Goal: Information Seeking & Learning: Learn about a topic

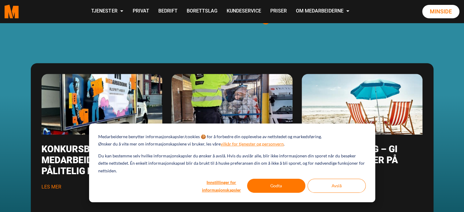
scroll to position [787, 0]
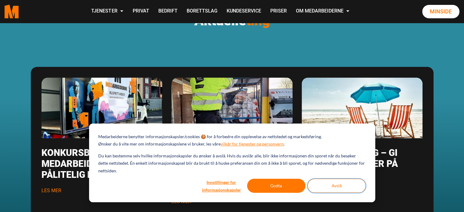
click at [323, 183] on button "Avslå" at bounding box center [336, 186] width 58 height 14
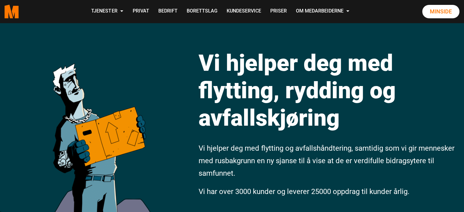
scroll to position [0, 0]
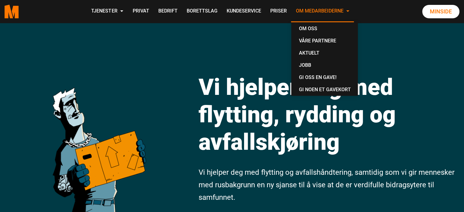
click at [303, 11] on link "Om Medarbeiderne" at bounding box center [322, 12] width 63 height 22
click at [304, 29] on link "Om oss" at bounding box center [325, 29] width 62 height 12
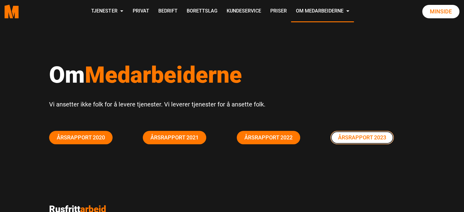
click at [361, 136] on link "Årsrapport 2023" at bounding box center [361, 137] width 63 height 13
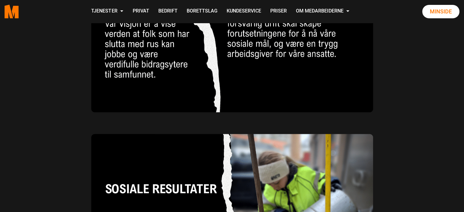
scroll to position [508, 0]
